Goal: Task Accomplishment & Management: Complete application form

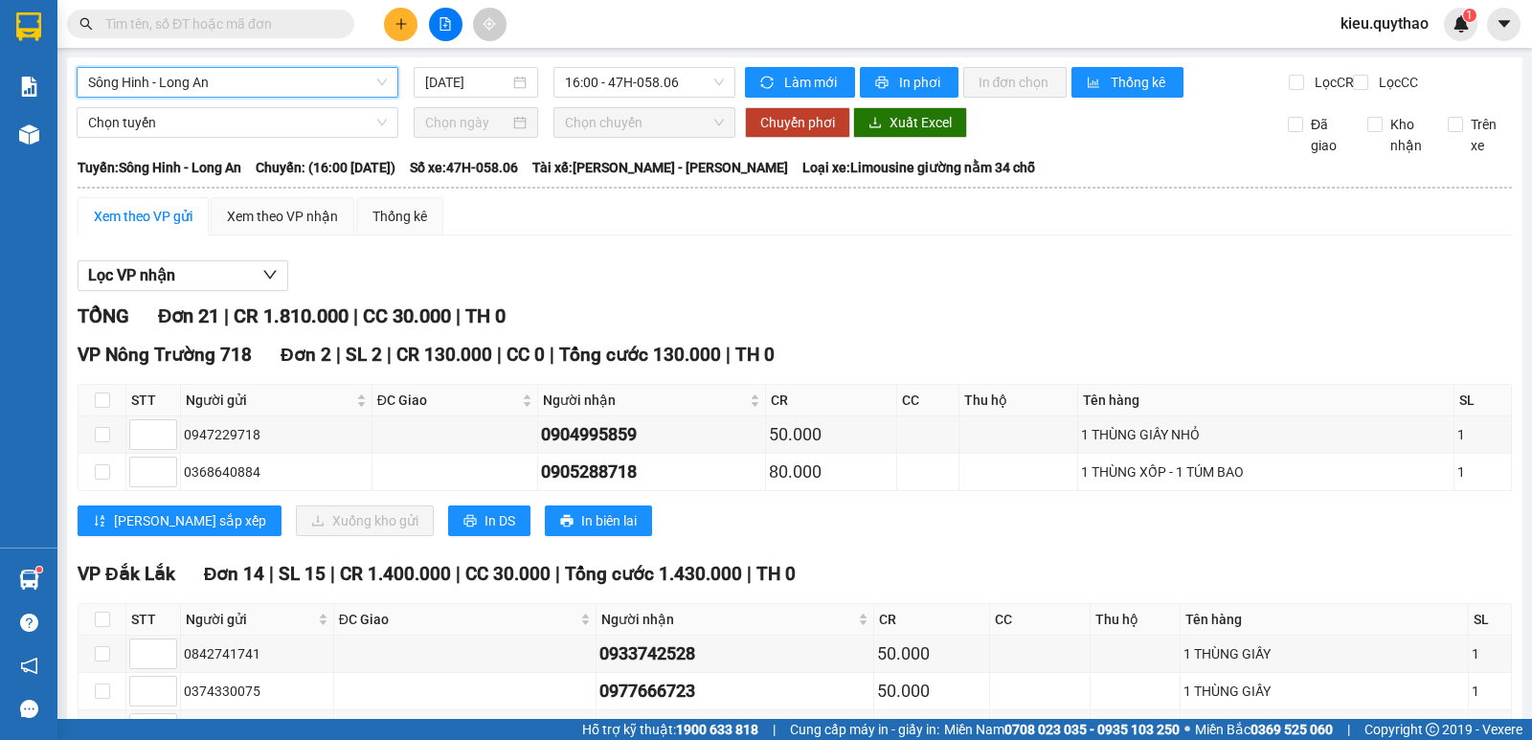
scroll to position [862, 0]
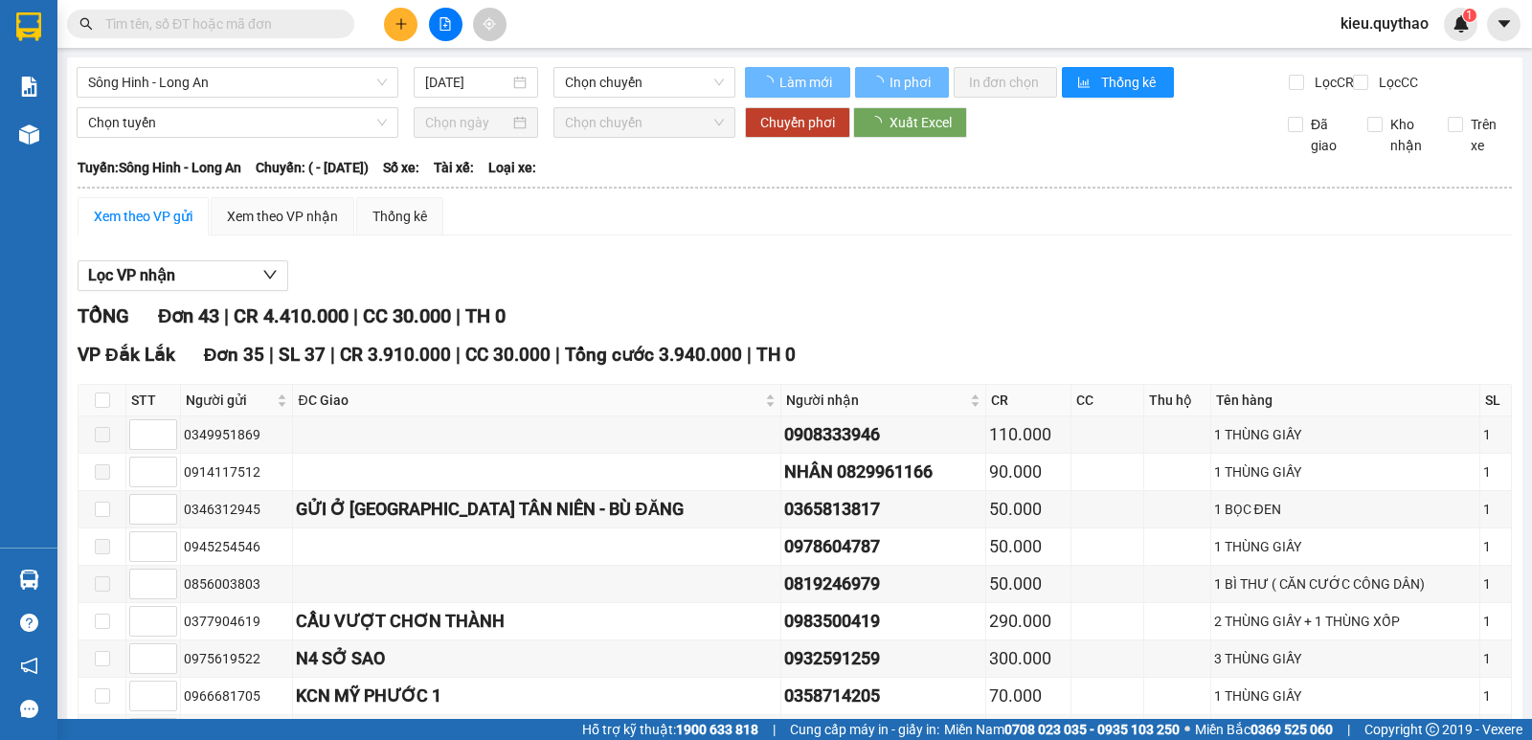
type input "[DATE]"
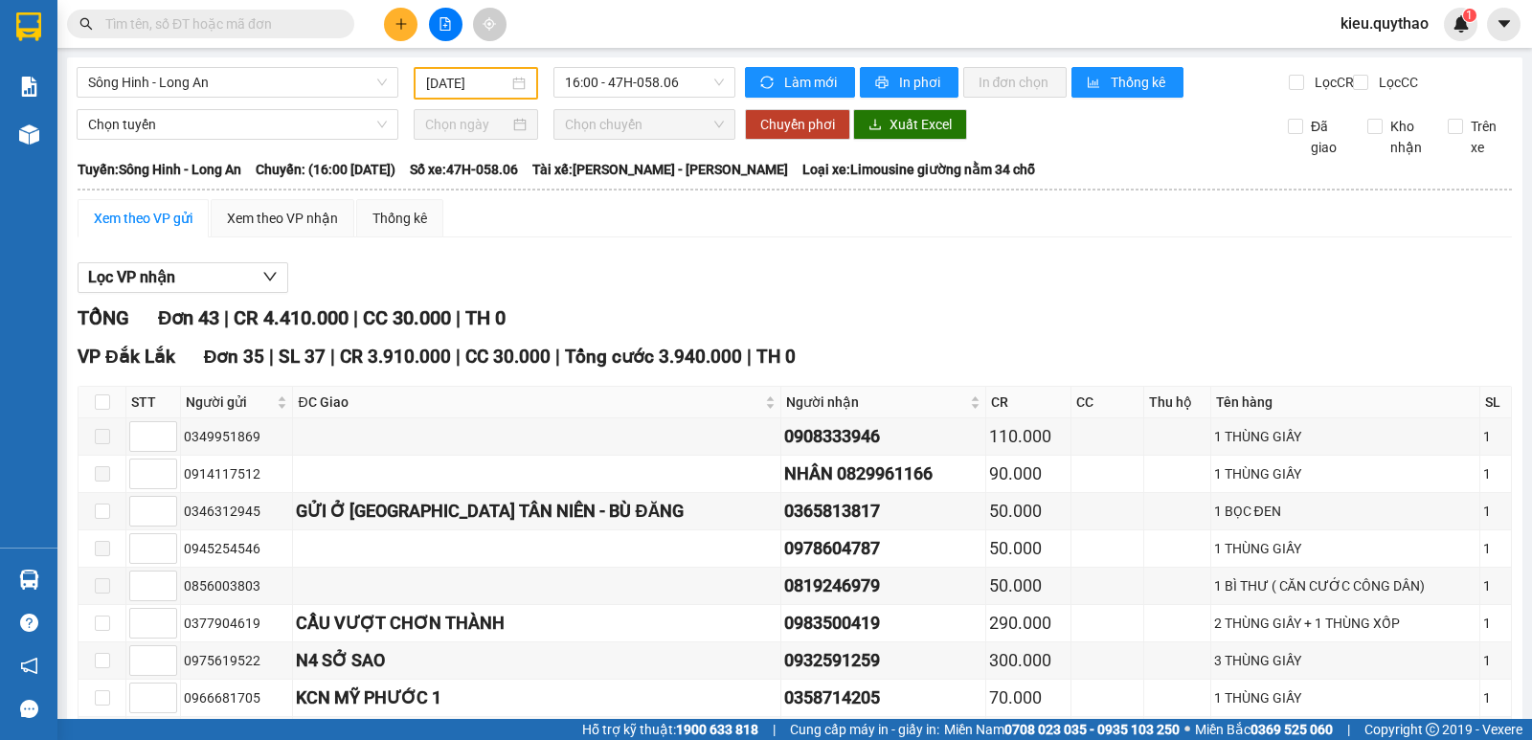
click at [407, 16] on button at bounding box center [401, 25] width 34 height 34
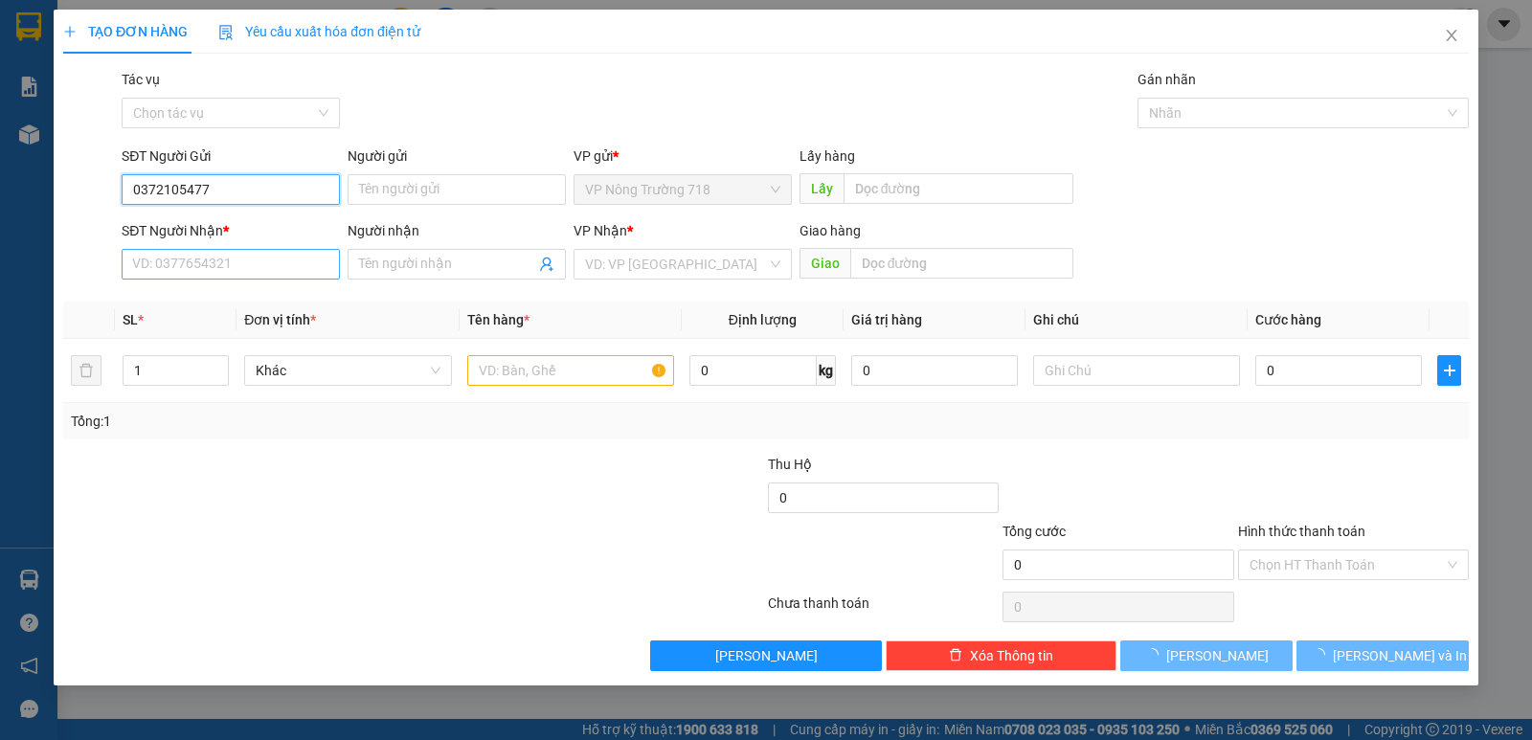
type input "0372105477"
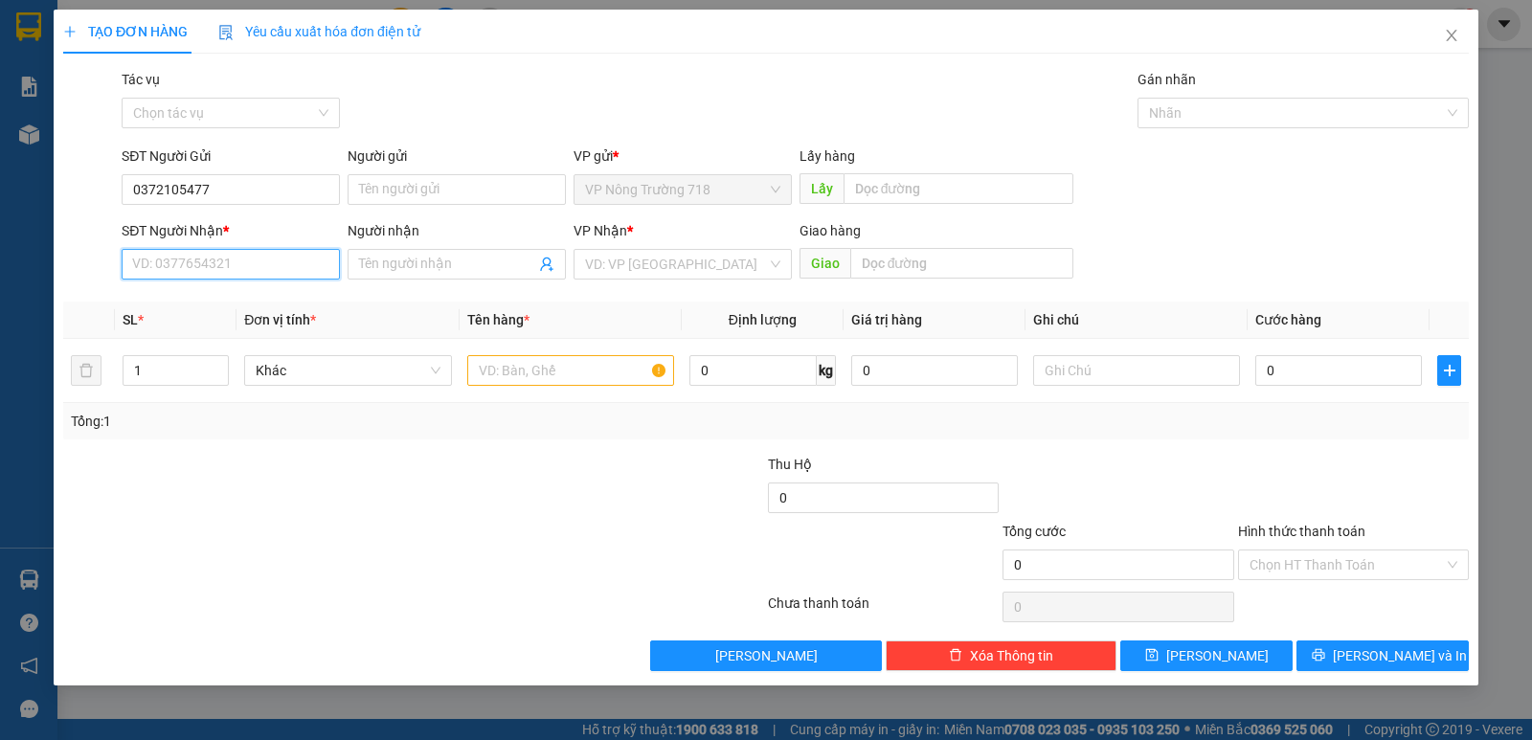
click at [192, 259] on input "SĐT Người Nhận *" at bounding box center [231, 264] width 218 height 31
type input "0385715981"
click at [237, 309] on div "0385715981" at bounding box center [230, 302] width 195 height 21
type input "AMATA"
type input "0385715981"
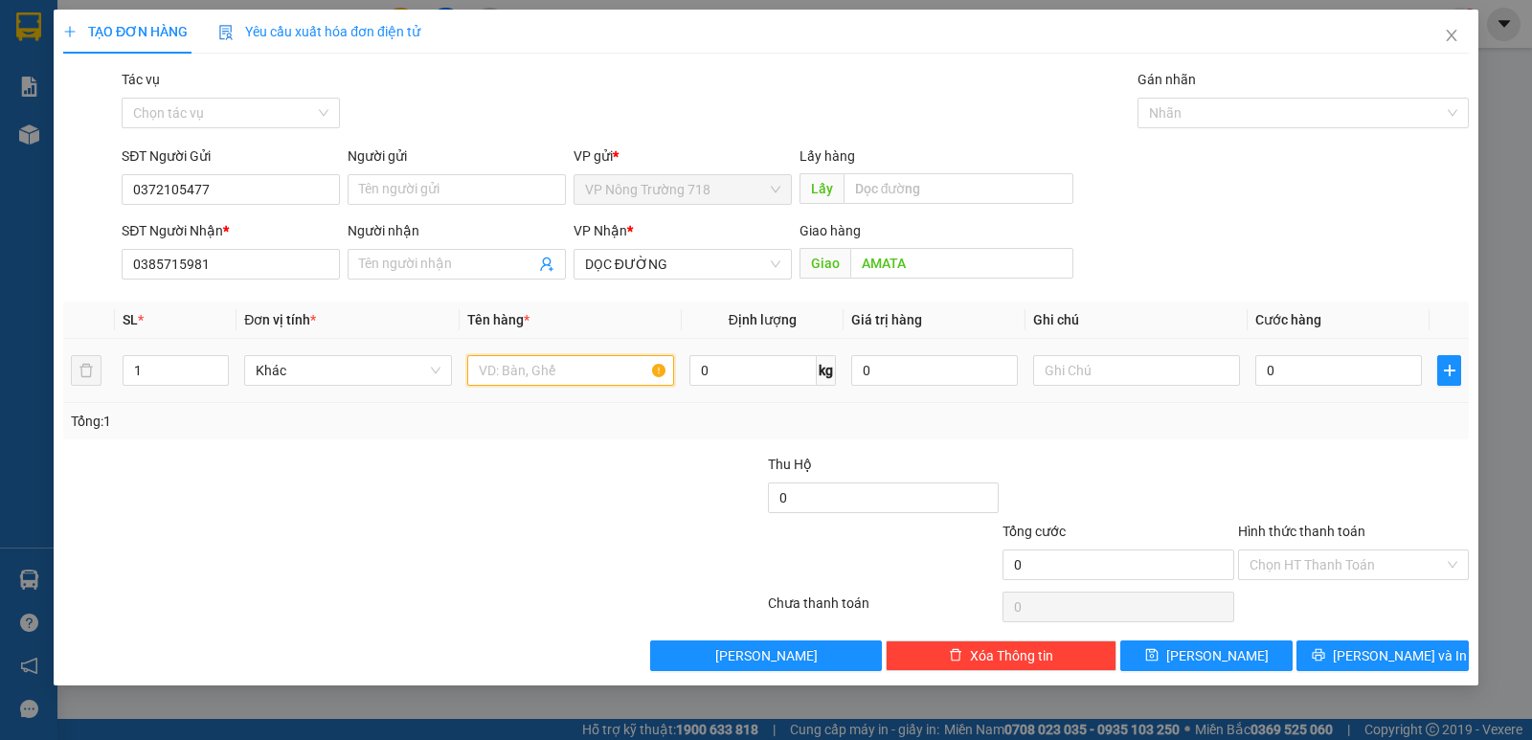
drag, startPoint x: 485, startPoint y: 365, endPoint x: 509, endPoint y: 337, distance: 36.7
click at [487, 362] on input "text" at bounding box center [570, 370] width 207 height 31
type input "1 THÙNG GIẤY"
click at [1325, 376] on input "0" at bounding box center [1338, 370] width 167 height 31
type input "5"
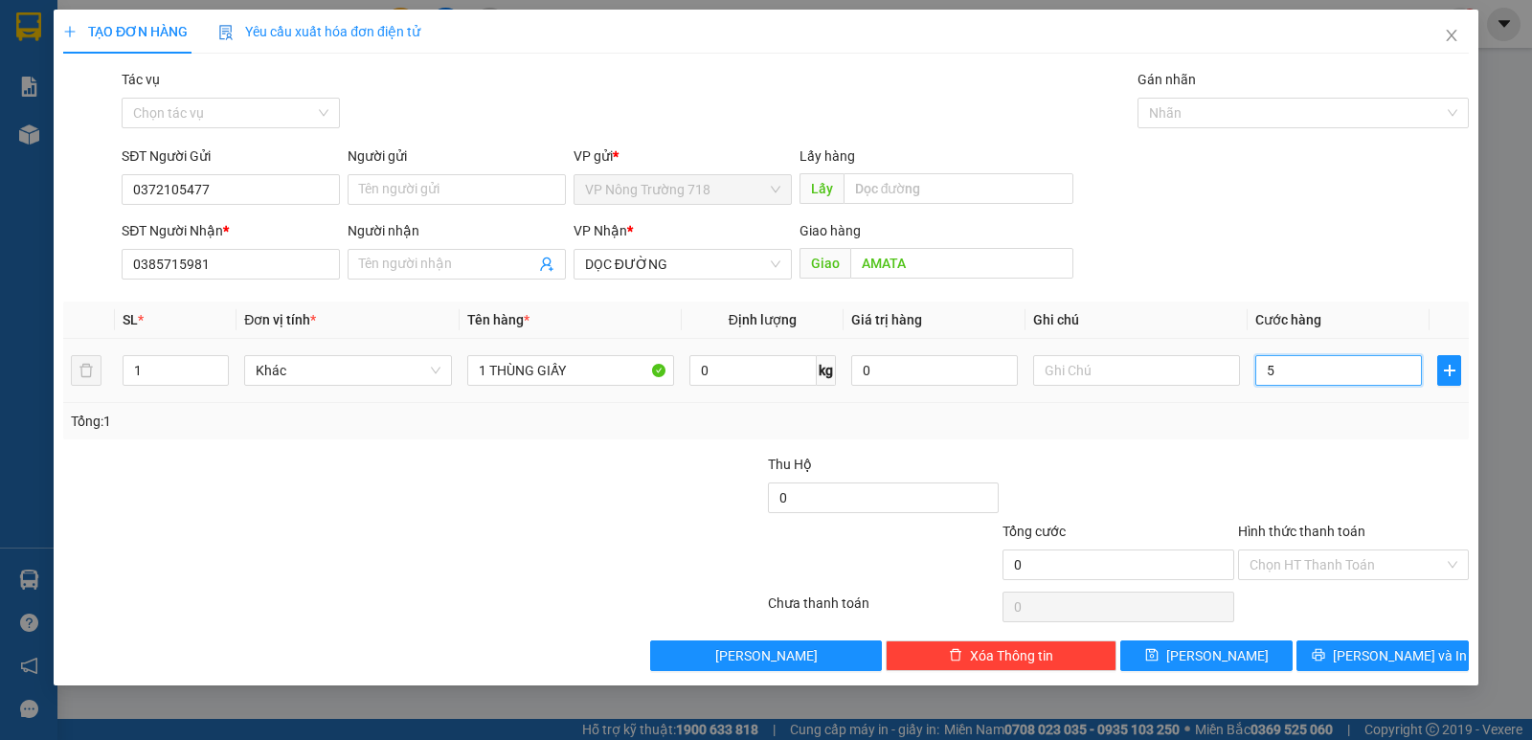
type input "5"
type input "50"
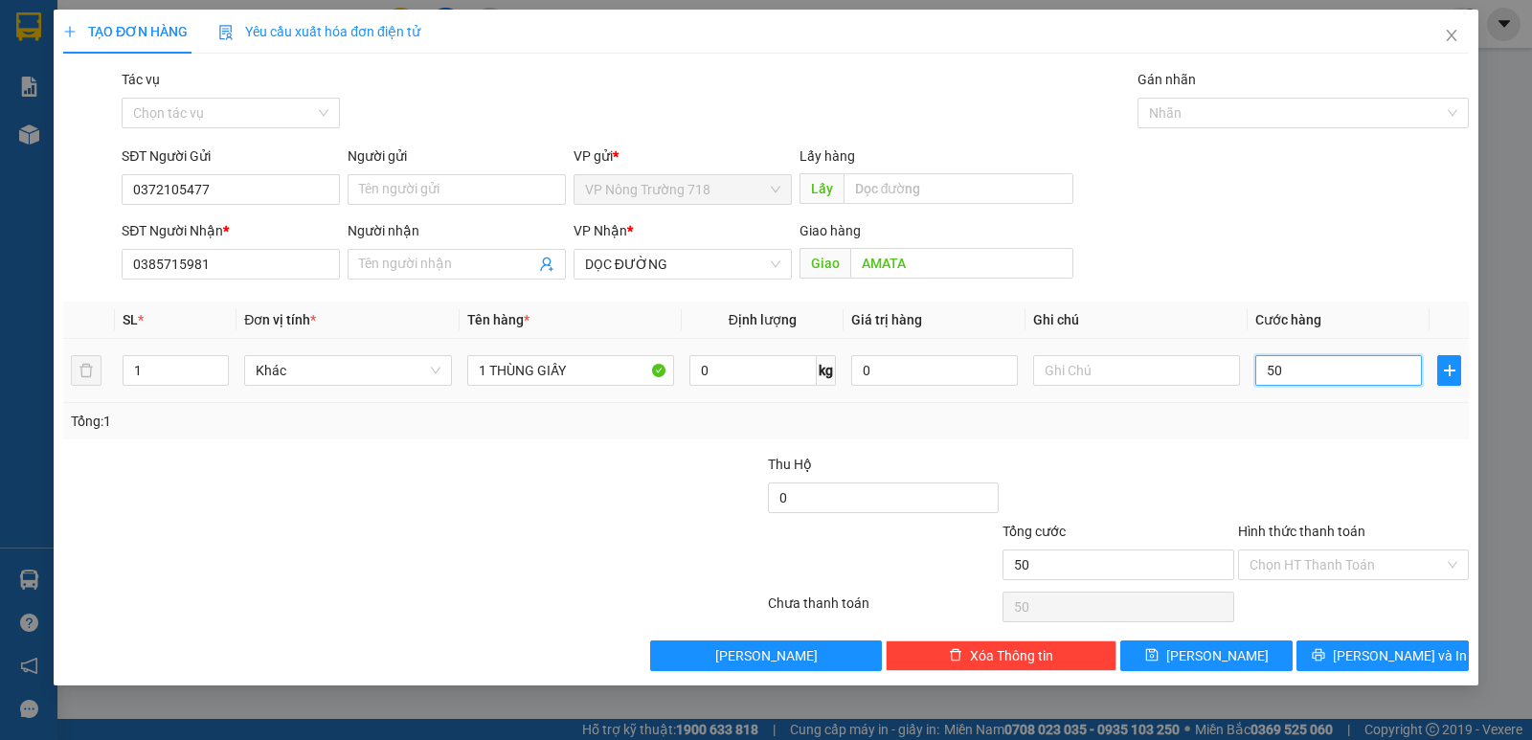
type input "500"
type input "5.000"
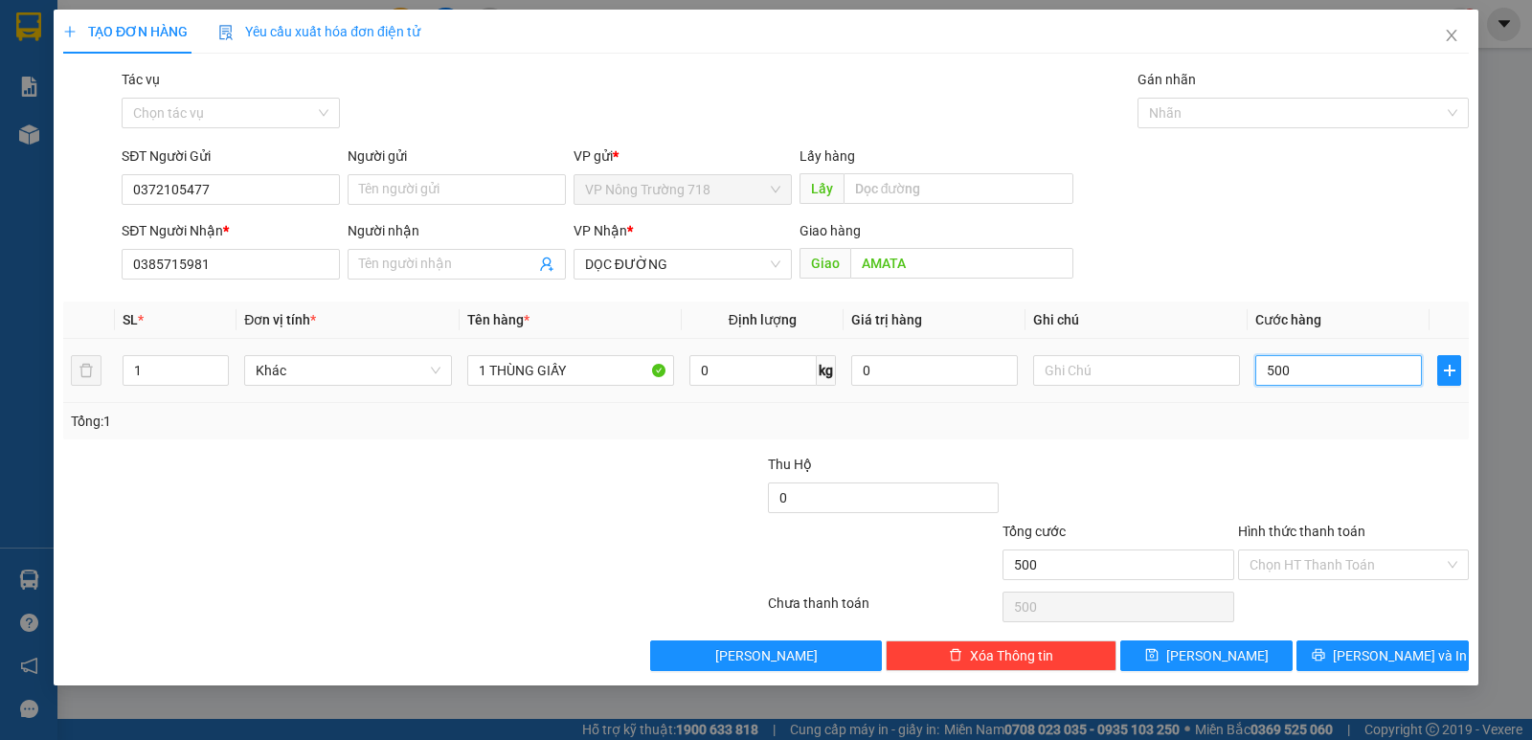
type input "5.000"
type input "50.000"
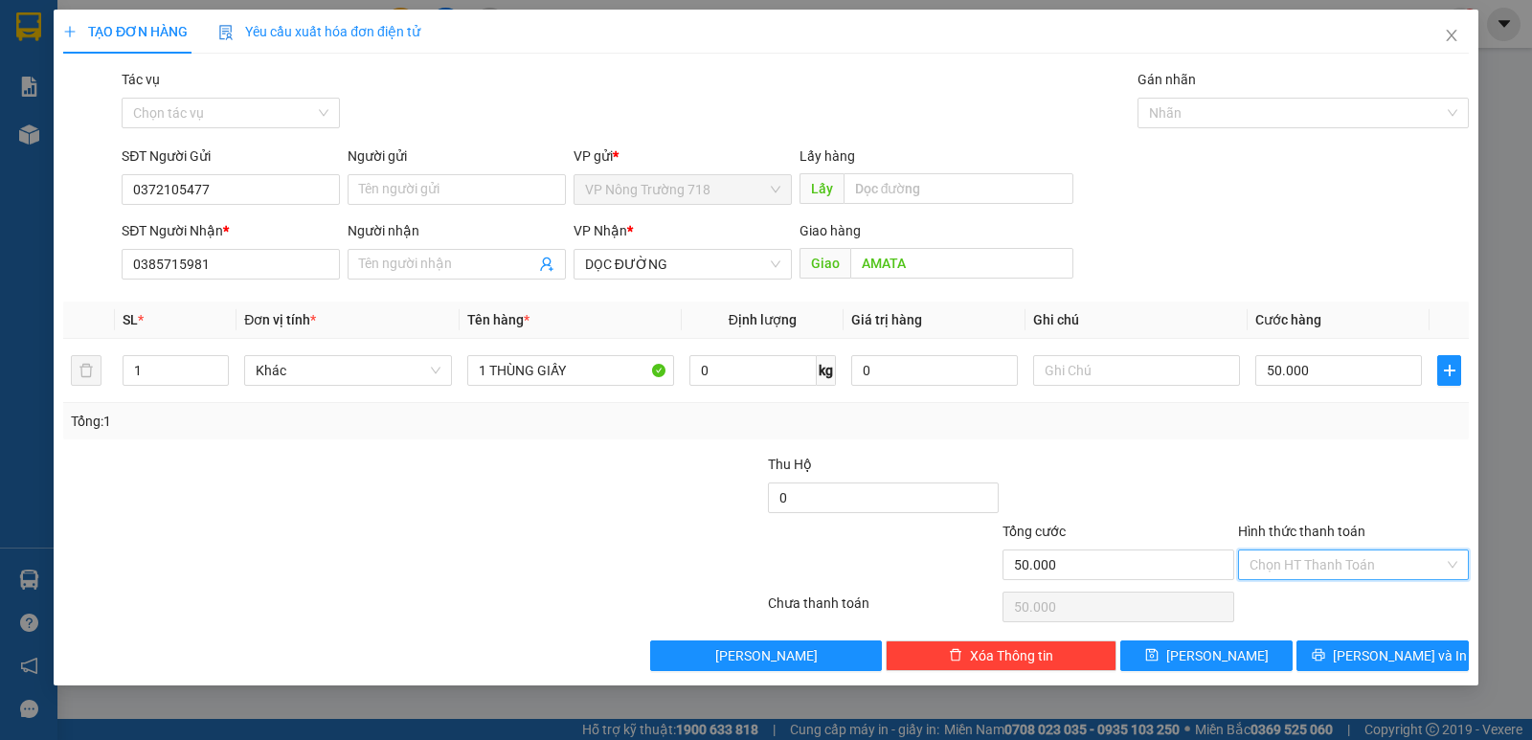
click at [1296, 554] on input "Hình thức thanh toán" at bounding box center [1346, 565] width 194 height 29
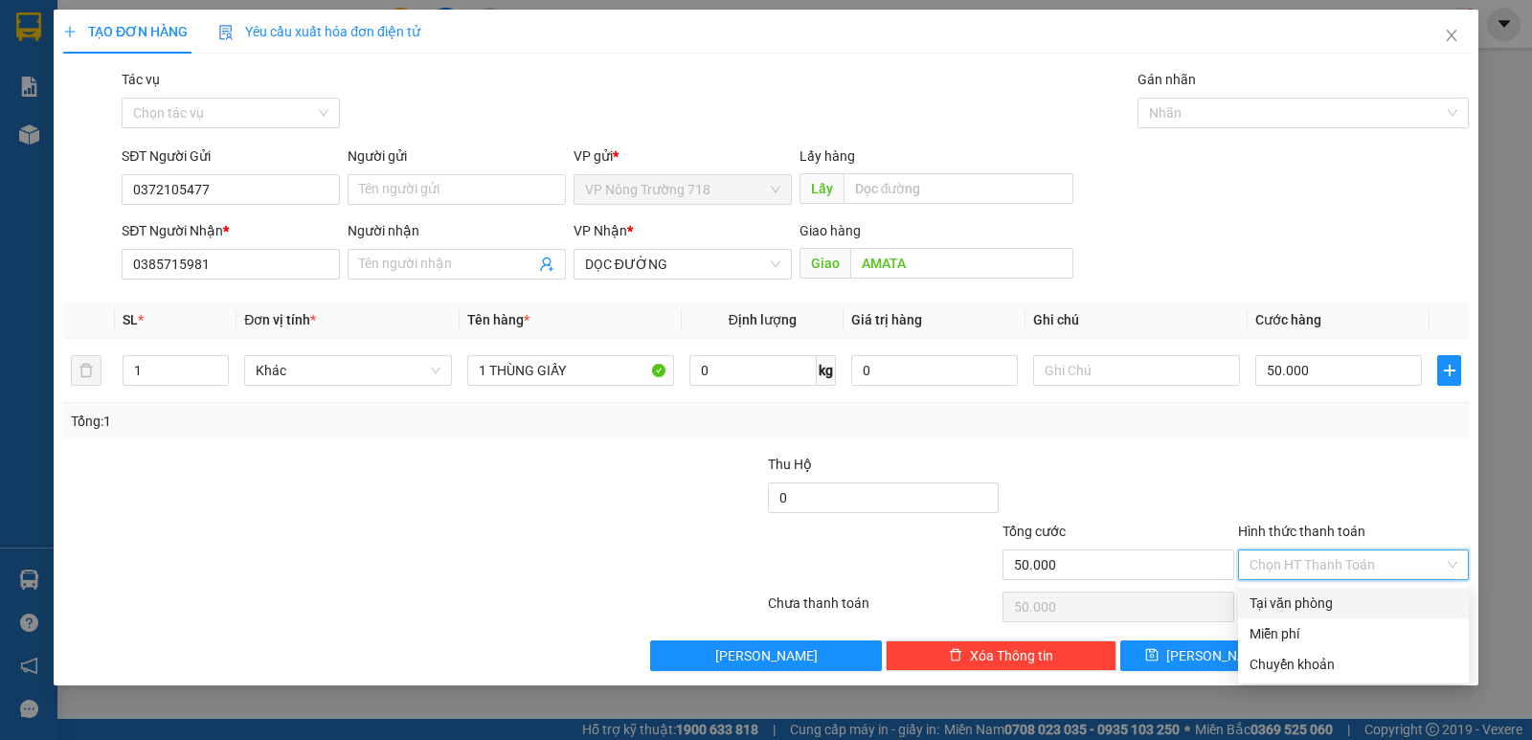
click at [1305, 609] on div "Tại văn phòng" at bounding box center [1353, 603] width 208 height 21
type input "0"
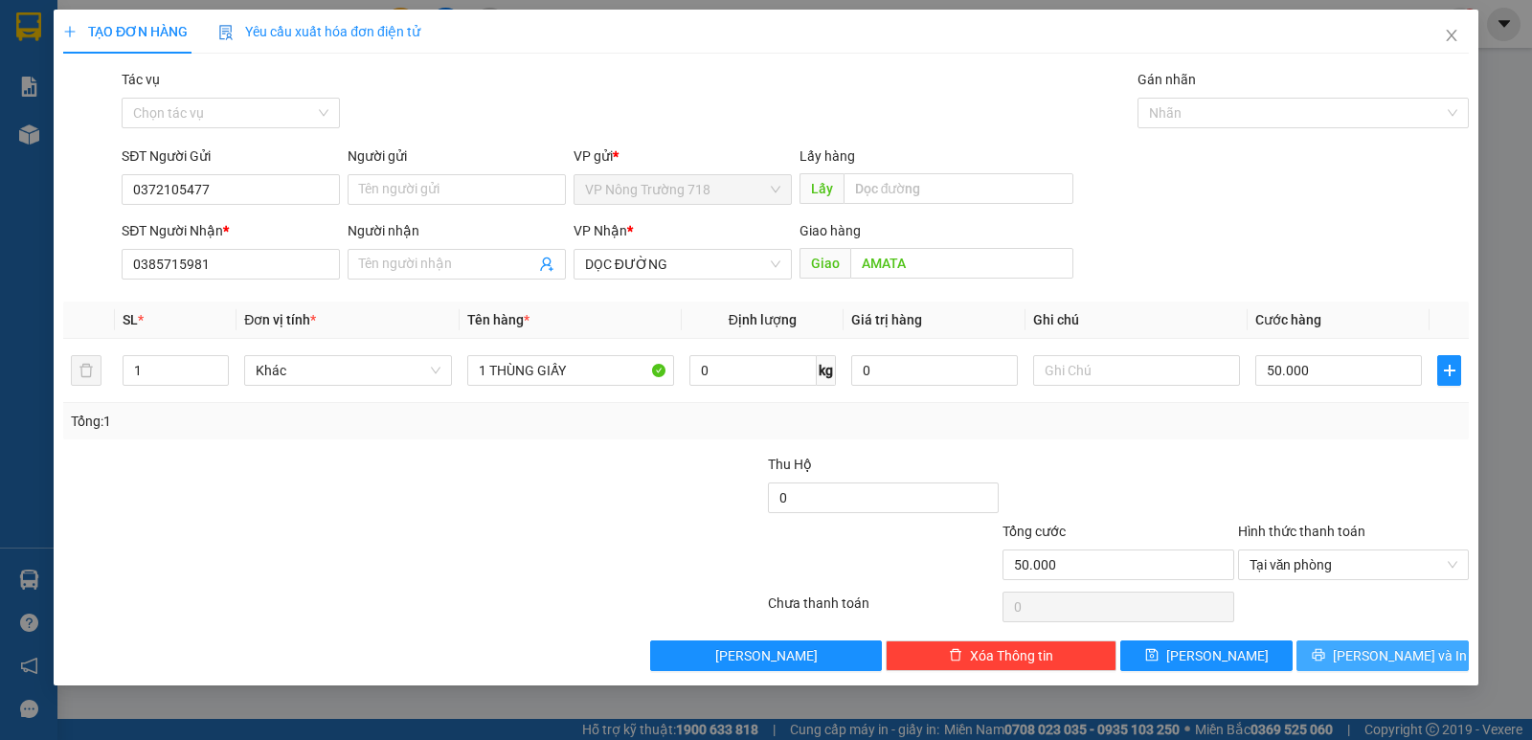
click at [1337, 651] on button "Lưu và In" at bounding box center [1382, 656] width 172 height 31
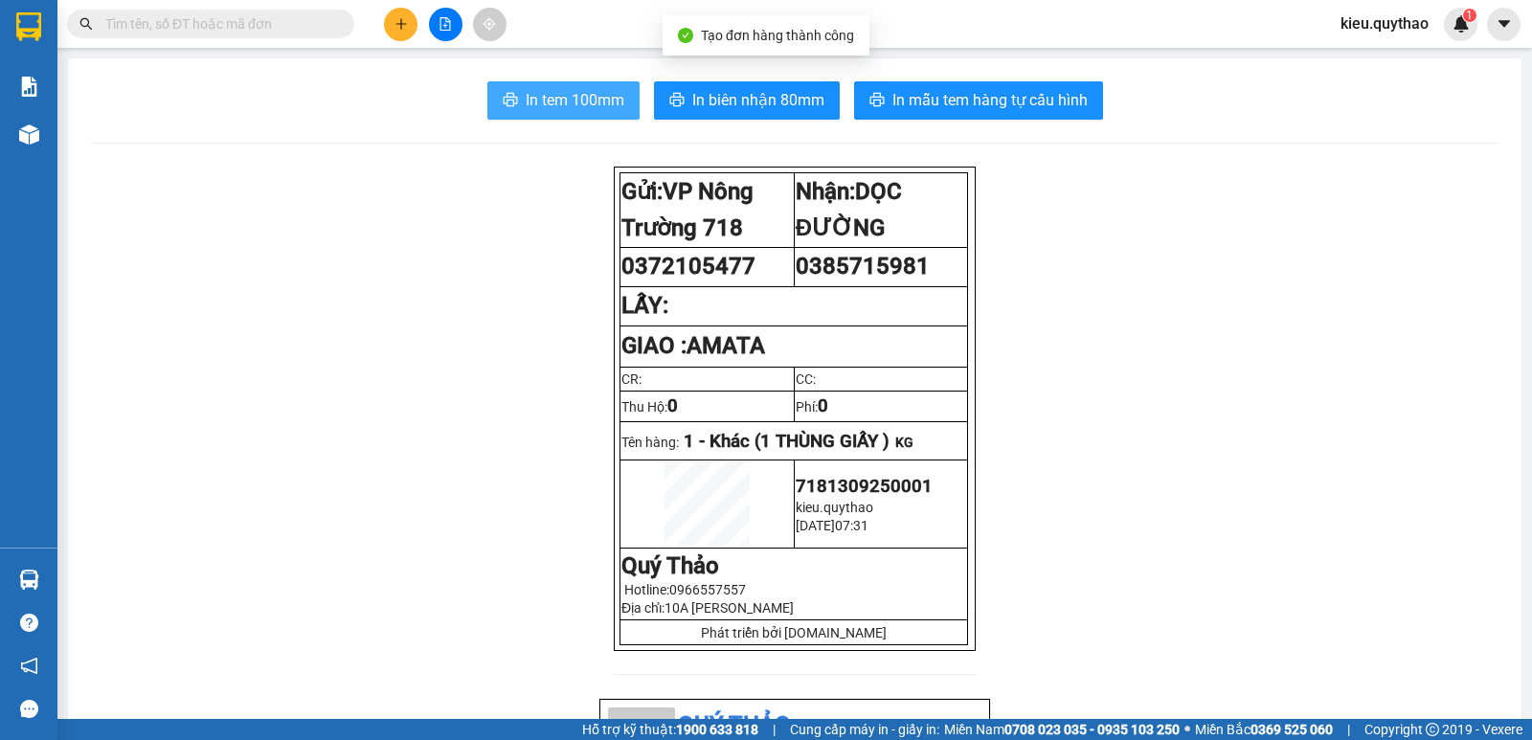
click at [567, 100] on span "In tem 100mm" at bounding box center [575, 100] width 99 height 24
